Goal: Information Seeking & Learning: Learn about a topic

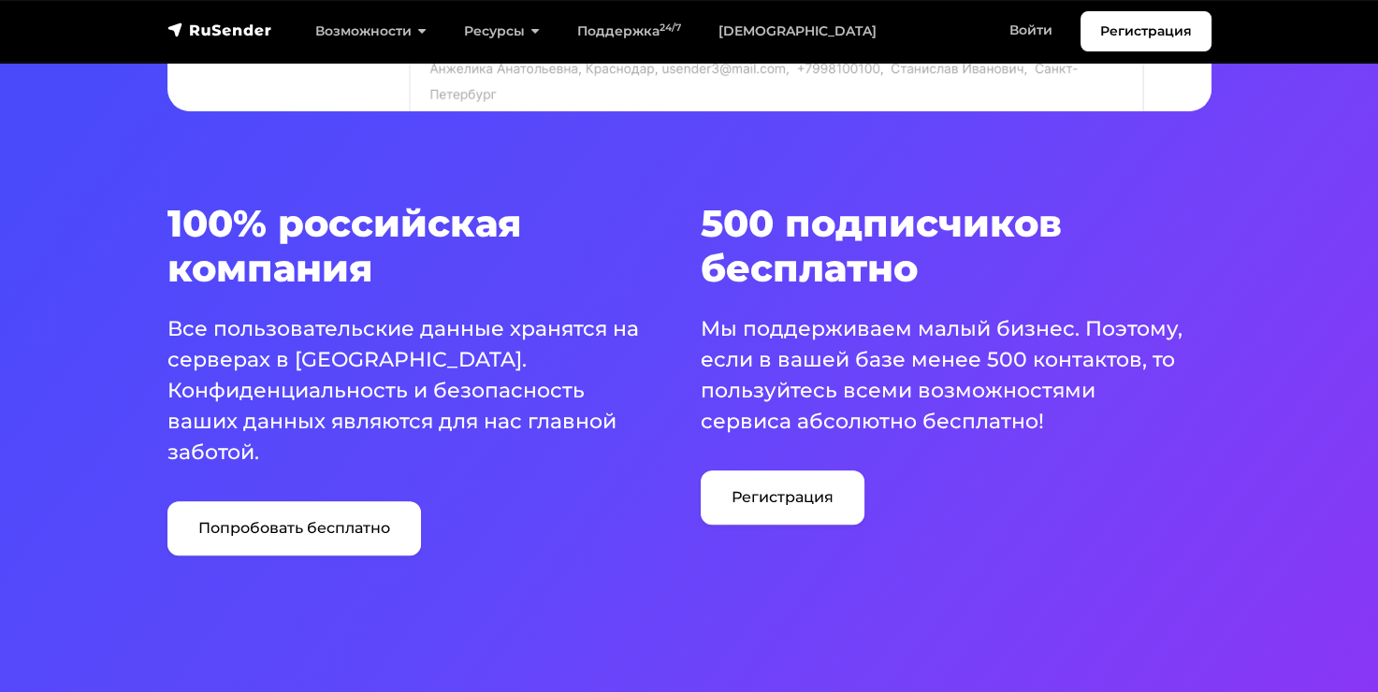
scroll to position [1123, 0]
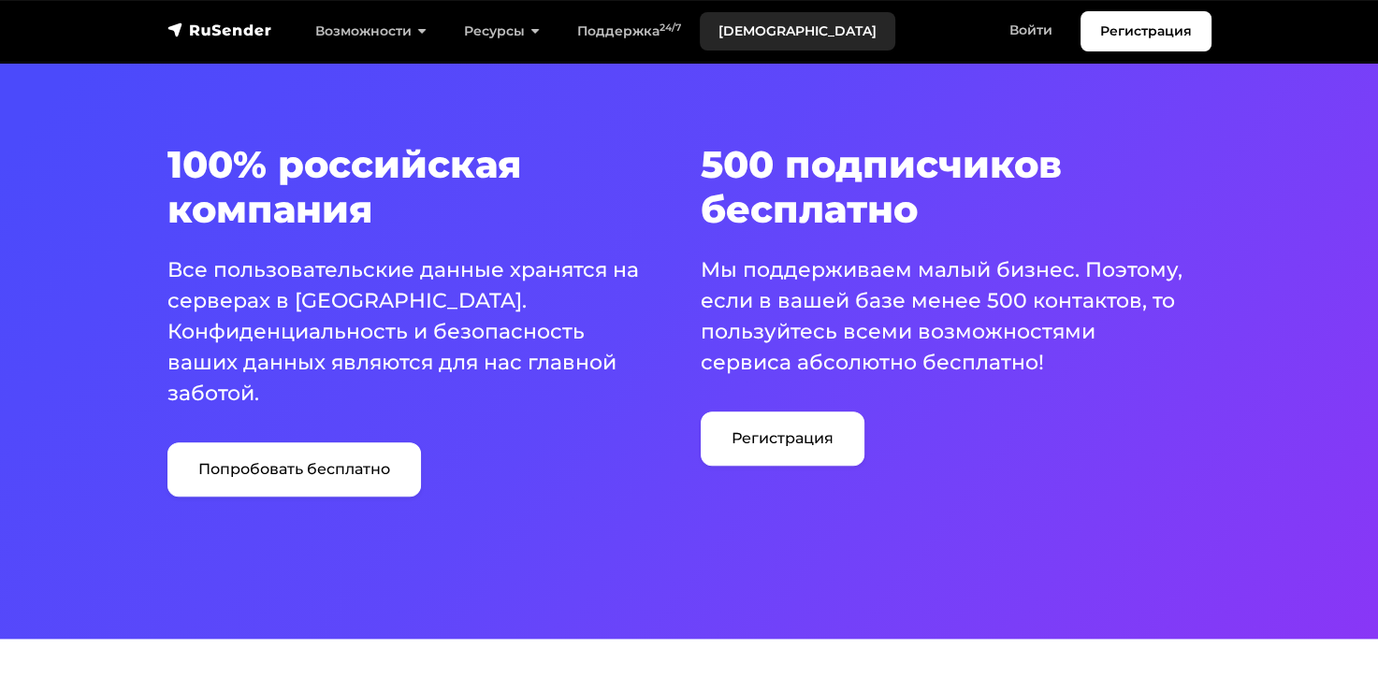
click at [767, 34] on link "[DEMOGRAPHIC_DATA]" at bounding box center [798, 31] width 196 height 38
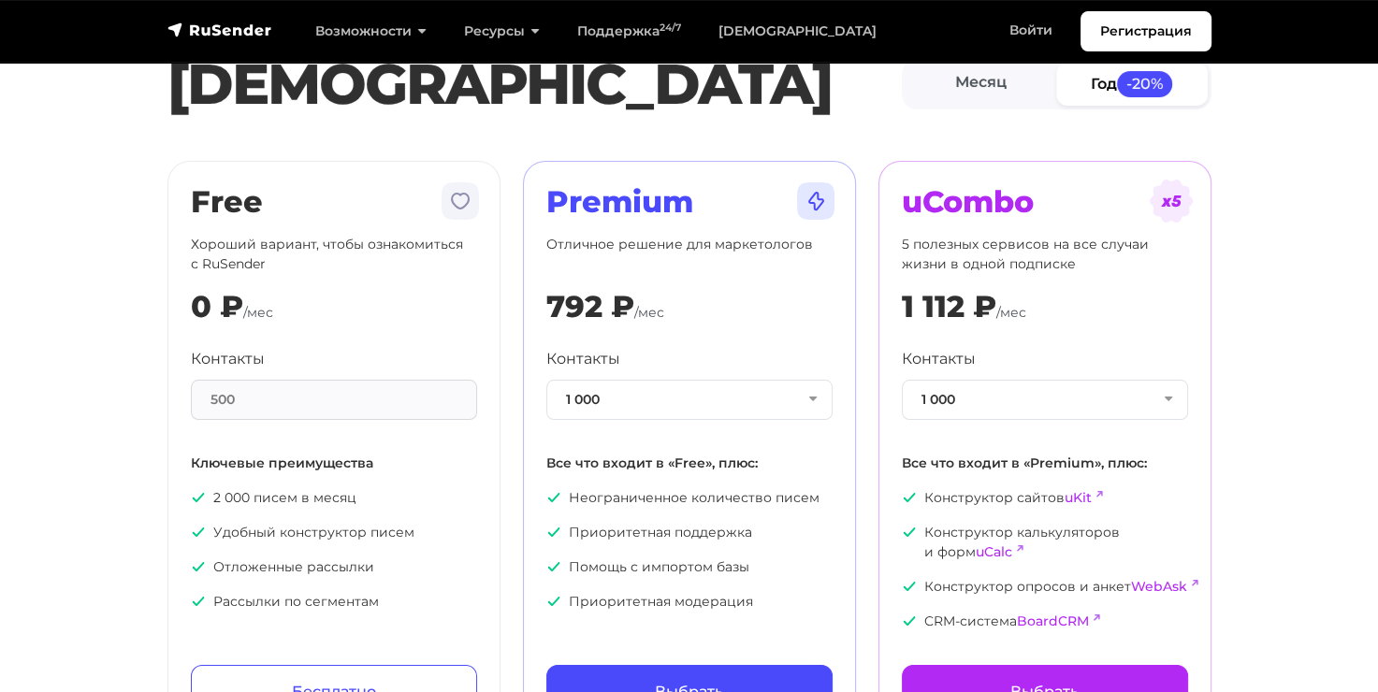
scroll to position [94, 0]
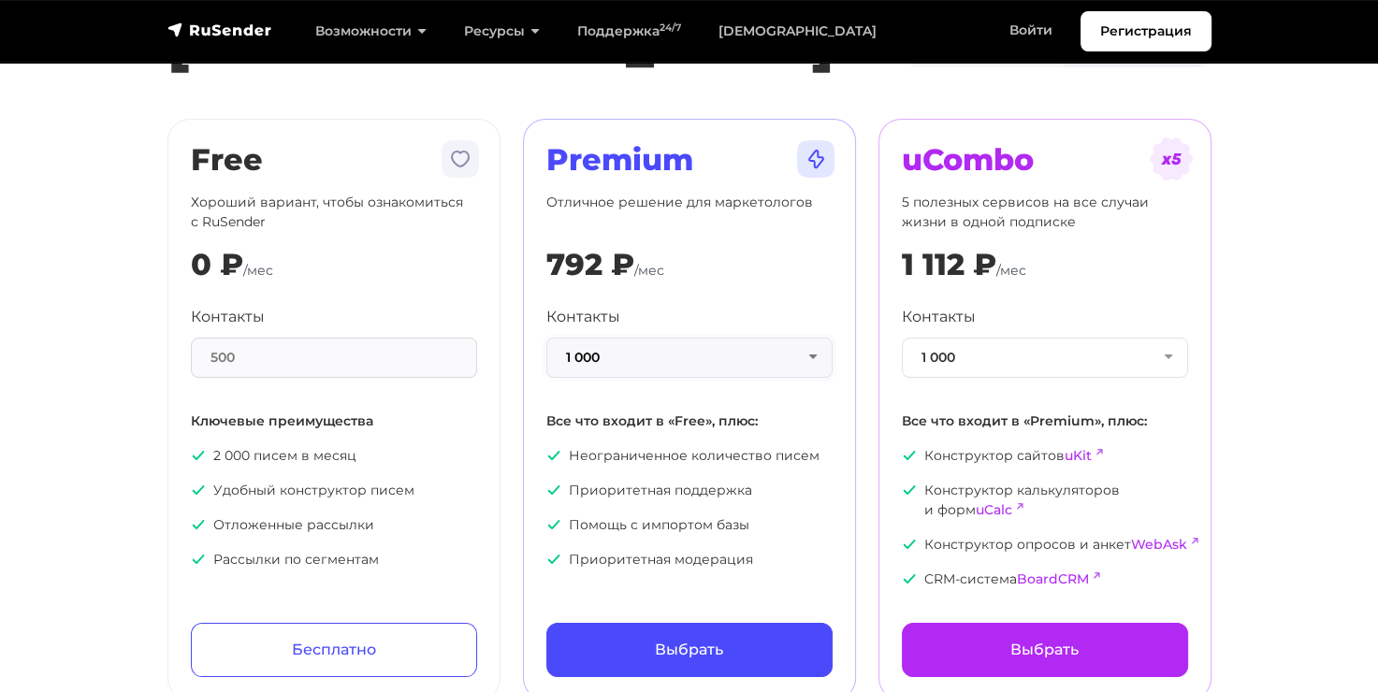
click at [799, 359] on button "1 000" at bounding box center [689, 358] width 286 height 40
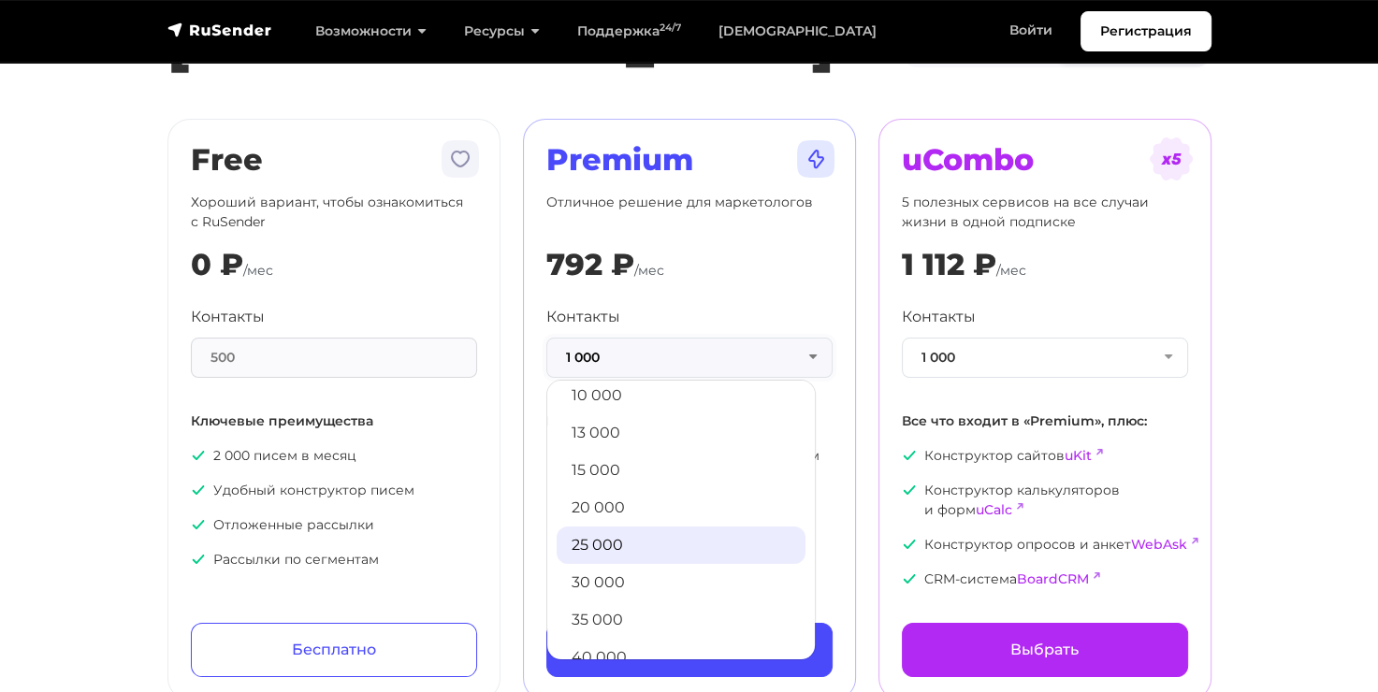
scroll to position [281, 0]
click at [713, 549] on link "30 000" at bounding box center [681, 539] width 249 height 37
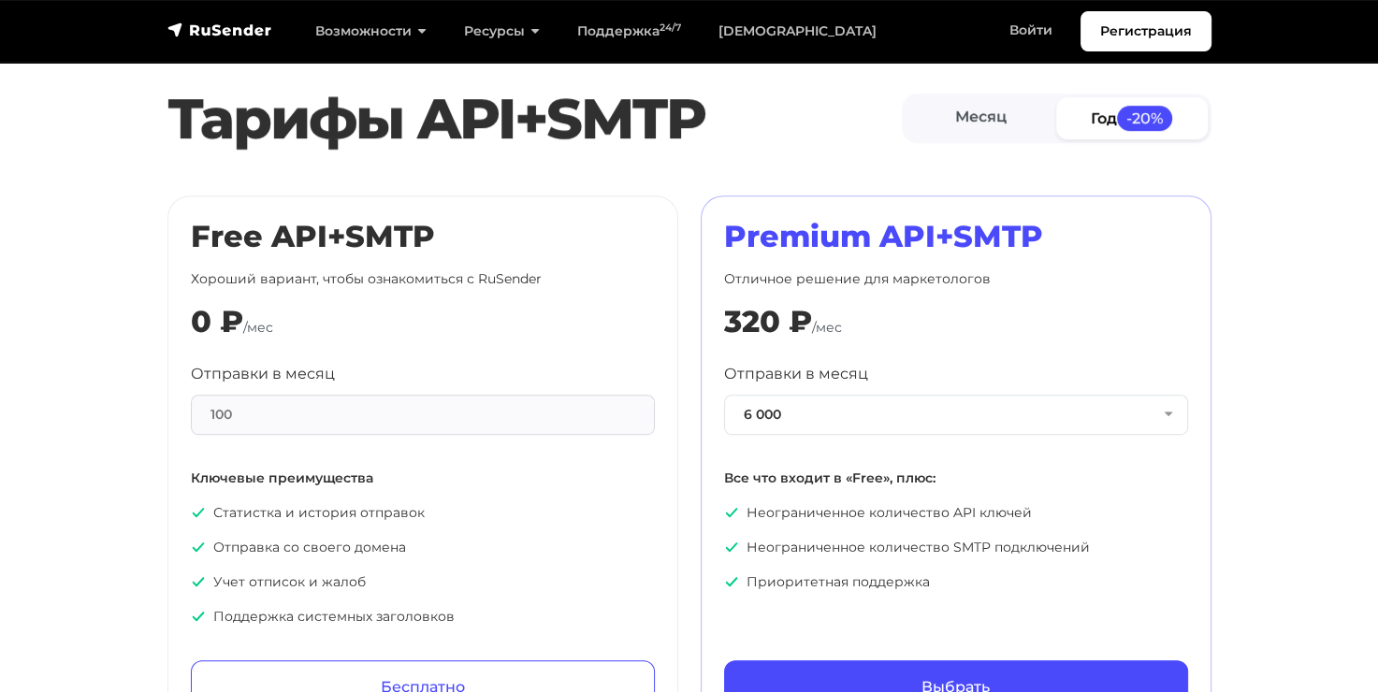
scroll to position [842, 0]
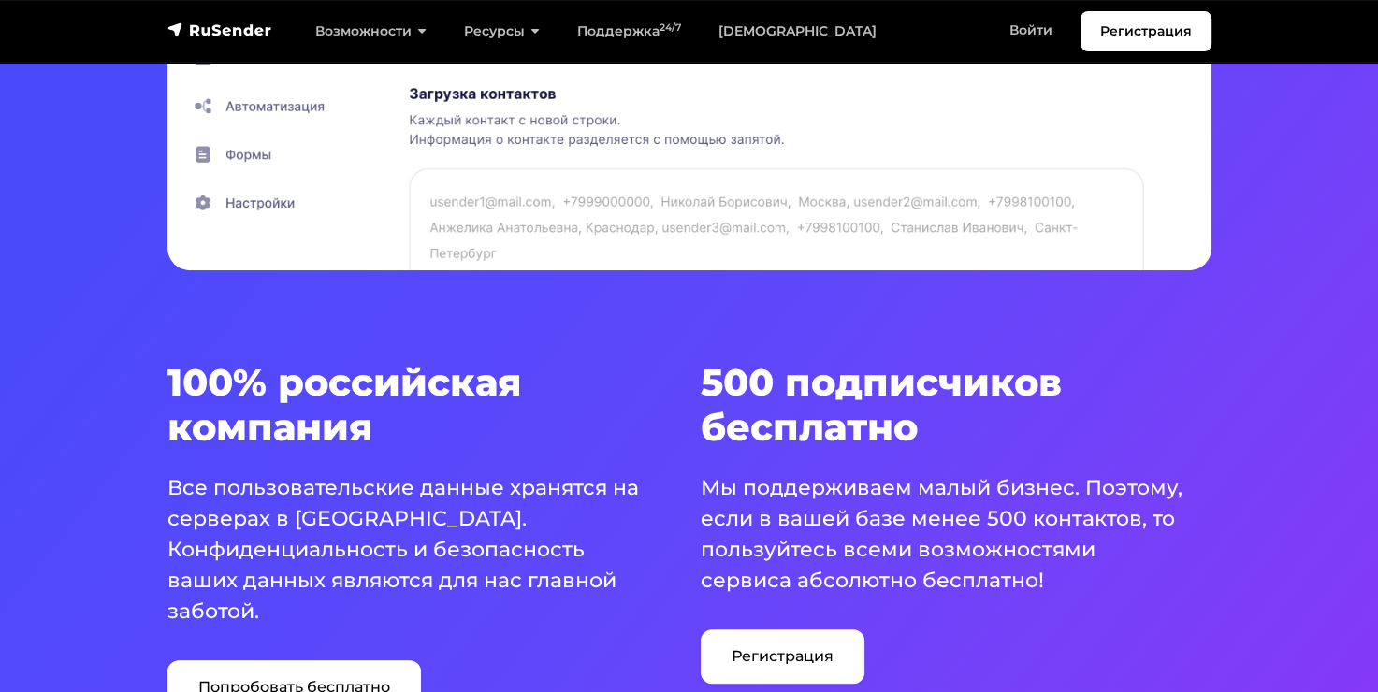
scroll to position [1029, 0]
